Goal: Obtain resource: Obtain resource

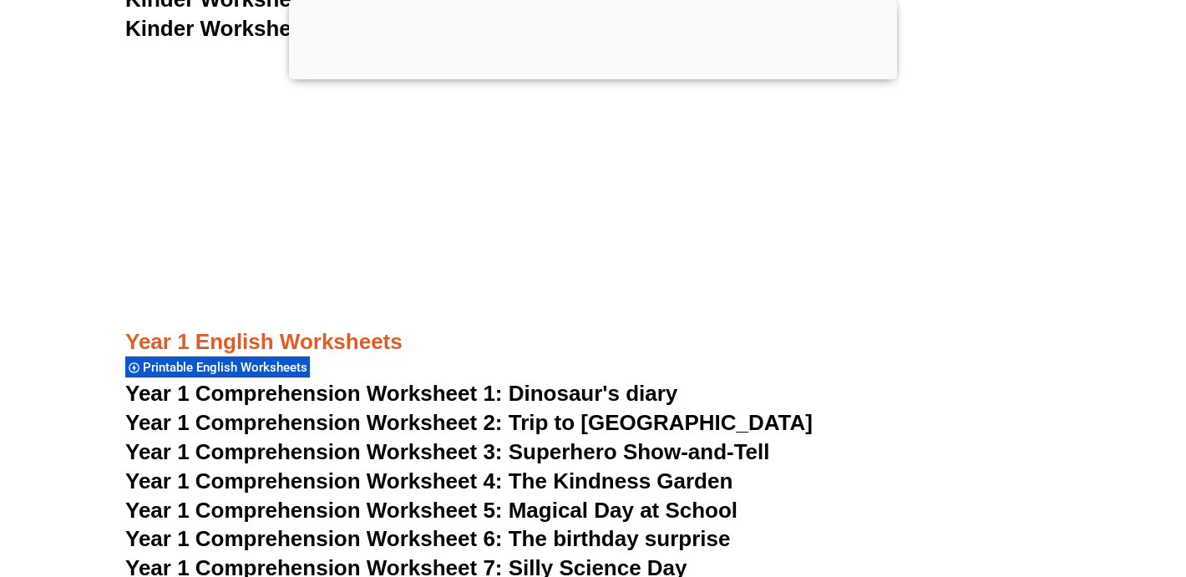
scroll to position [2533, 0]
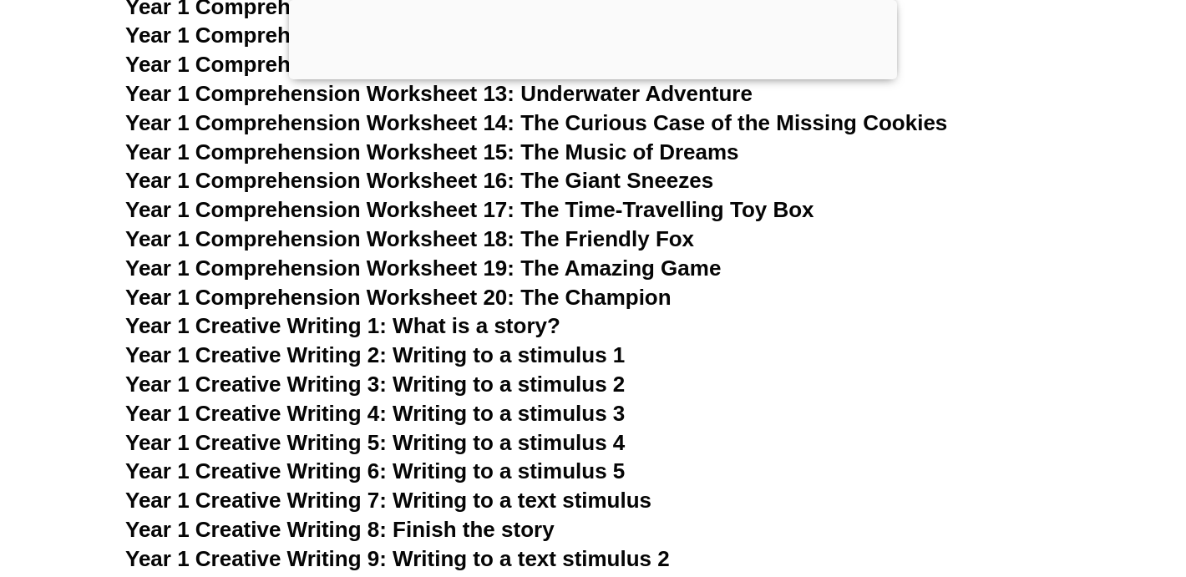
click at [739, 360] on h3 "Year 1 Creative Writing 2: Writing to a stimulus 1" at bounding box center [593, 356] width 936 height 28
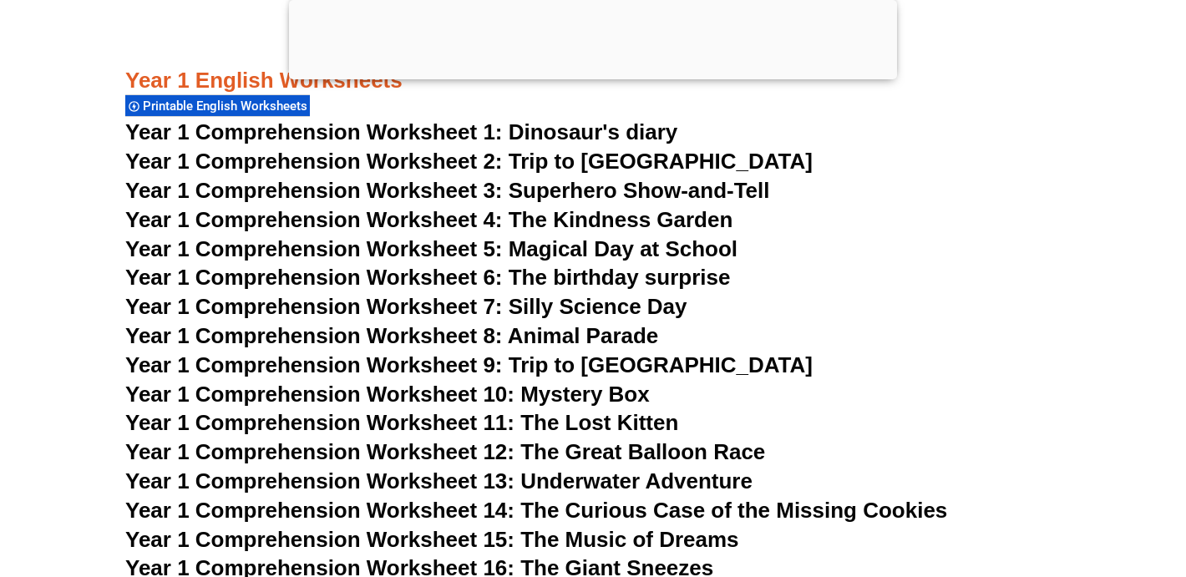
scroll to position [2051, 0]
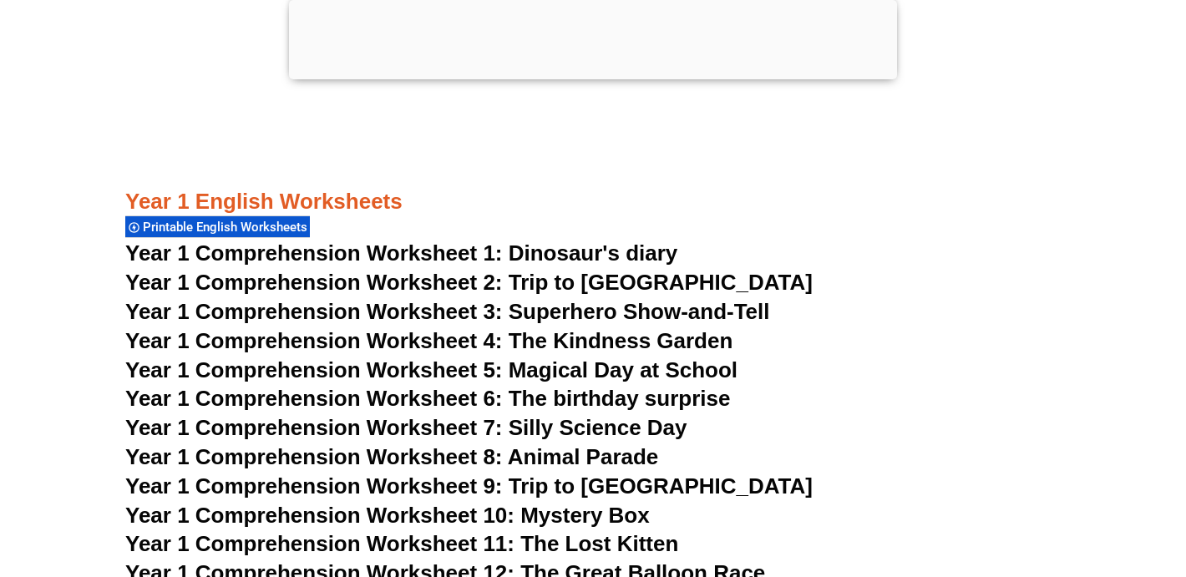
click at [603, 75] on div at bounding box center [593, 75] width 608 height 0
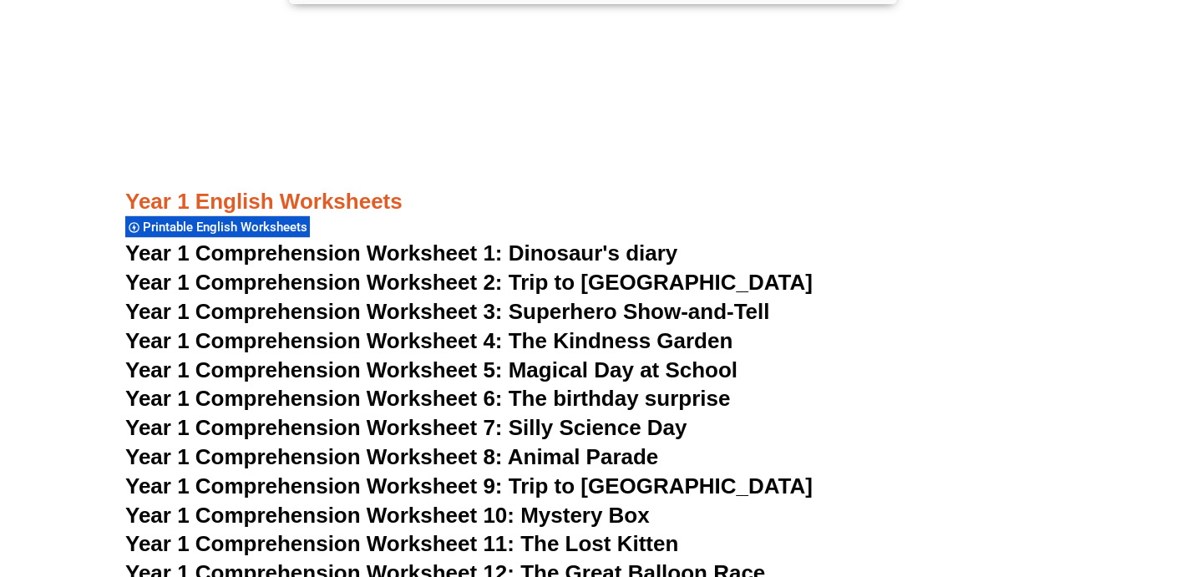
click at [332, 259] on span "Year 1 Comprehension Worksheet 1: Dinosaur's diary" at bounding box center [401, 253] width 552 height 25
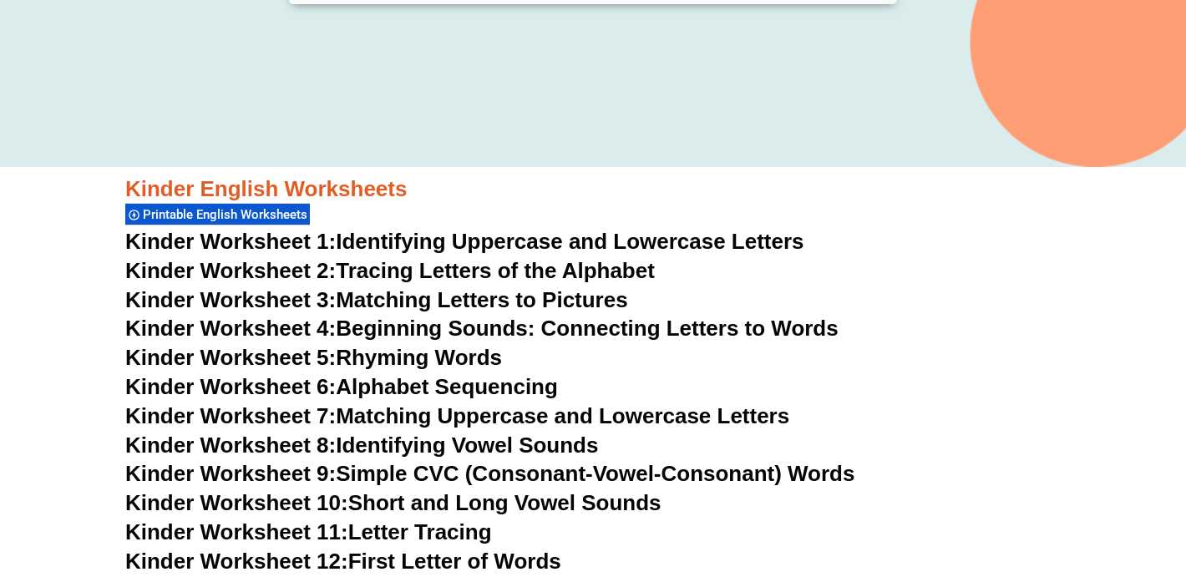
scroll to position [454, 0]
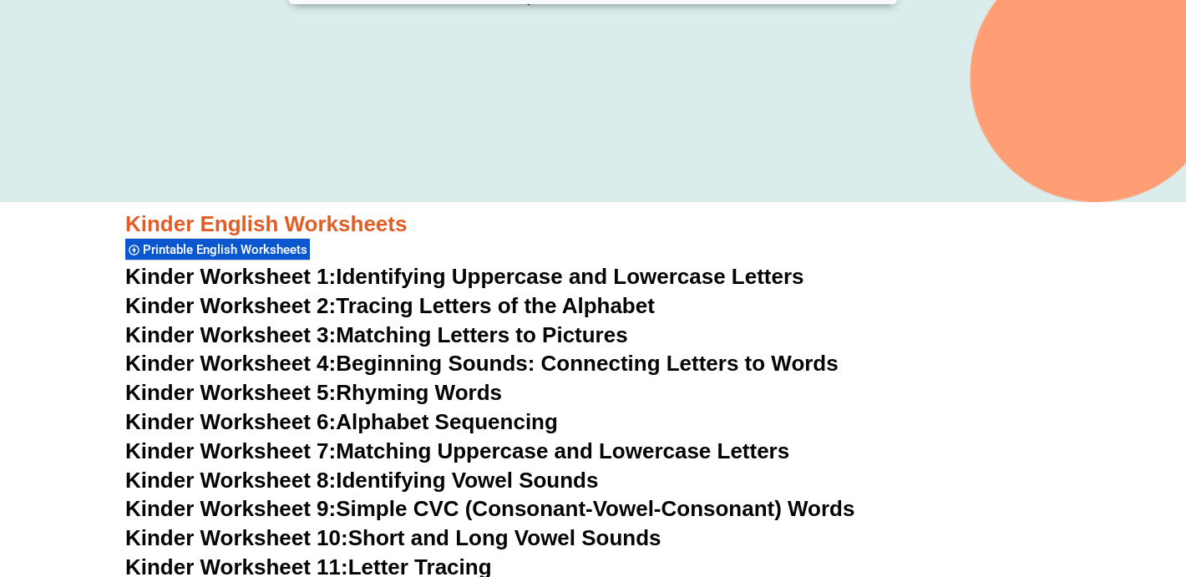
click at [592, 261] on div "Kinder English Worksheets Printable English Worksheets" at bounding box center [593, 237] width 936 height 52
click at [597, 271] on link "Kinder Worksheet 1: Identifying Uppercase and Lowercase Letters" at bounding box center [464, 276] width 679 height 25
click at [384, 334] on link "Kinder Worksheet 3: Matching Letters to Pictures" at bounding box center [376, 335] width 503 height 25
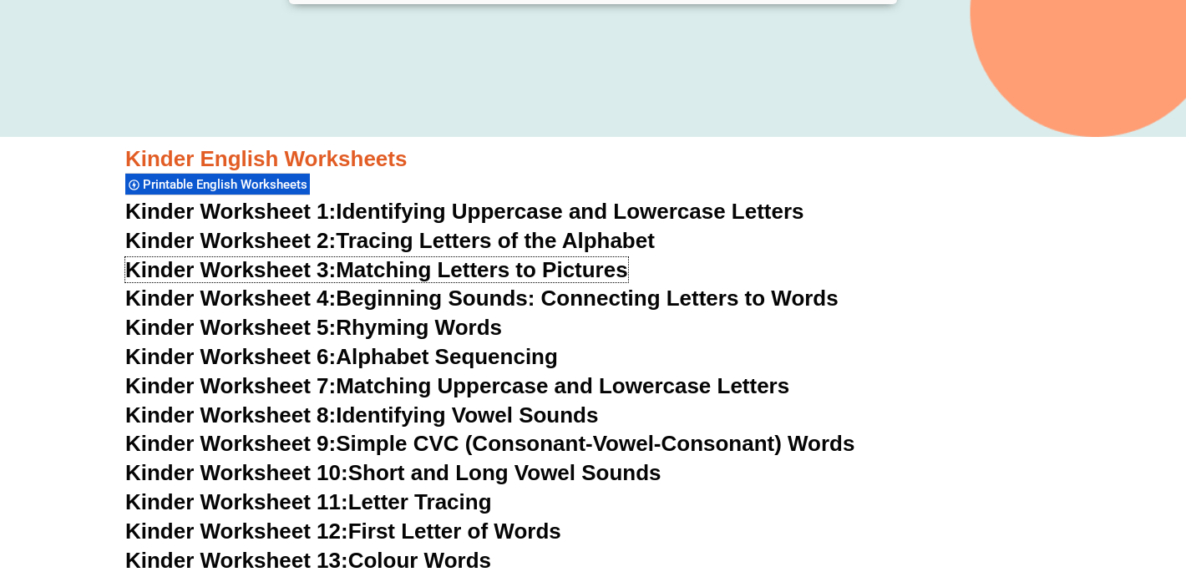
scroll to position [520, 0]
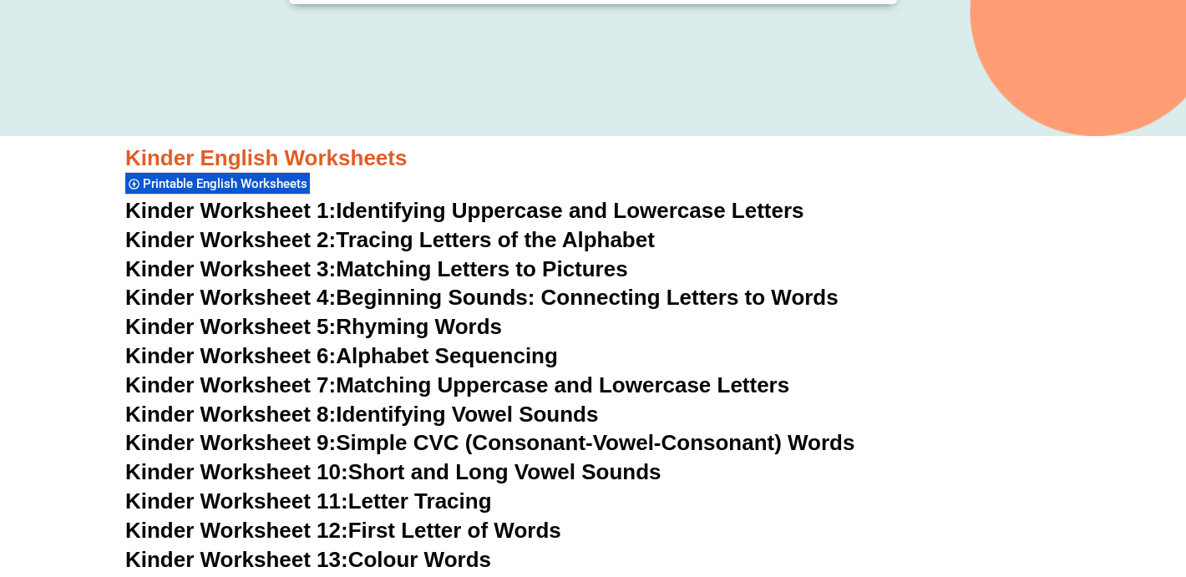
click at [450, 301] on link "Kinder Worksheet 4: Beginning Sounds: Connecting Letters to Words" at bounding box center [482, 297] width 714 height 25
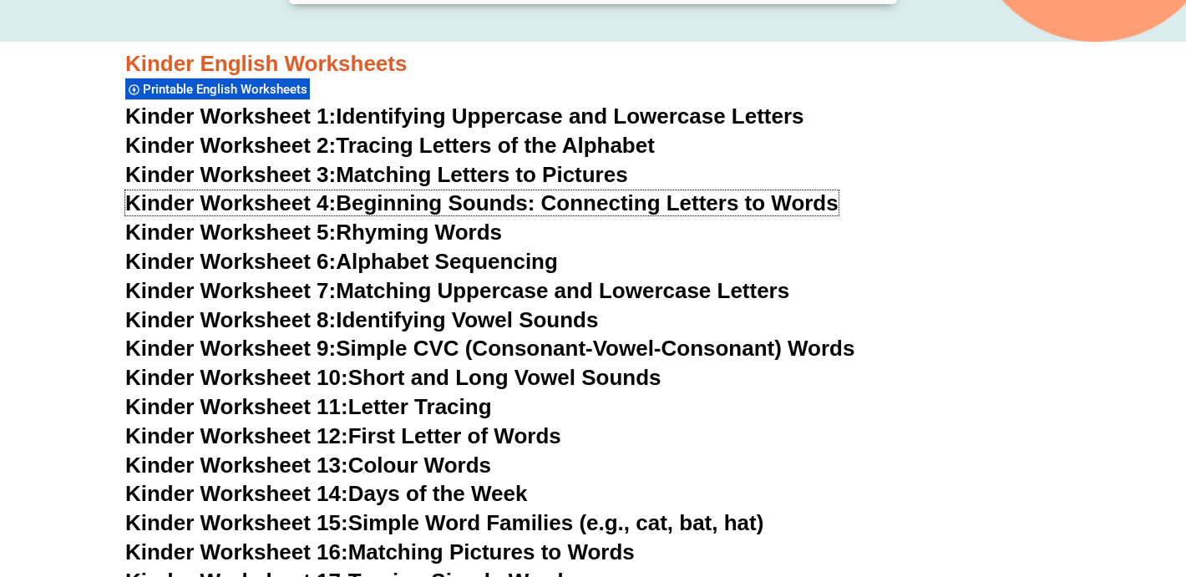
scroll to position [627, 0]
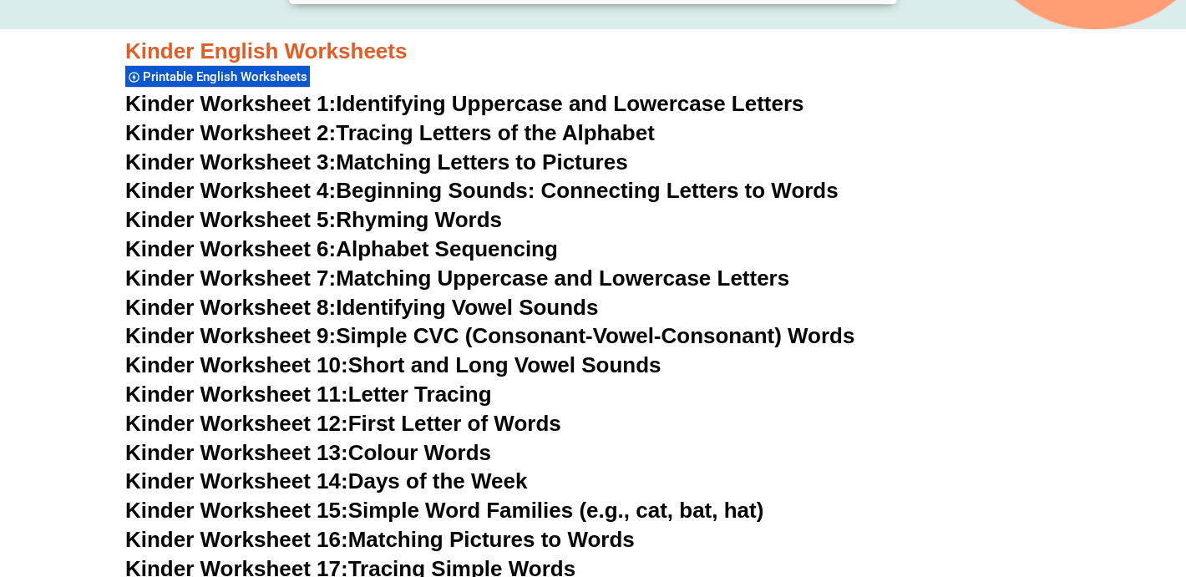
click at [495, 421] on link "Kinder Worksheet 12: First Letter of Words" at bounding box center [343, 423] width 436 height 25
click at [570, 302] on link "Kinder Worksheet 8: Identifying Vowel Sounds" at bounding box center [361, 307] width 473 height 25
